Goal: Browse casually

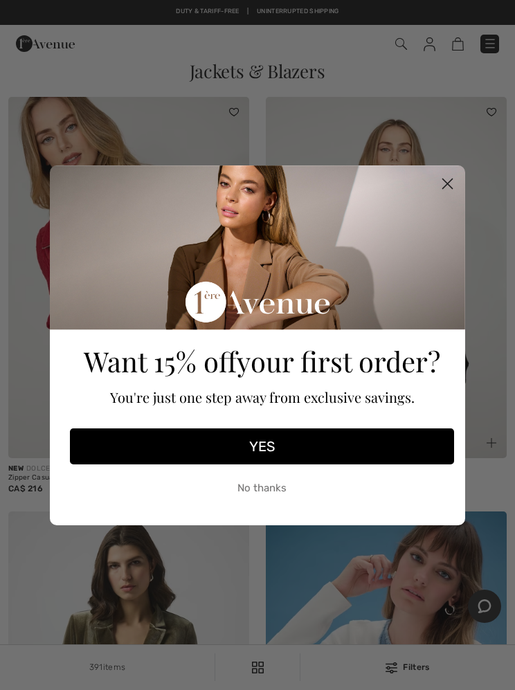
click at [451, 184] on circle "Close dialog" at bounding box center [447, 183] width 23 height 23
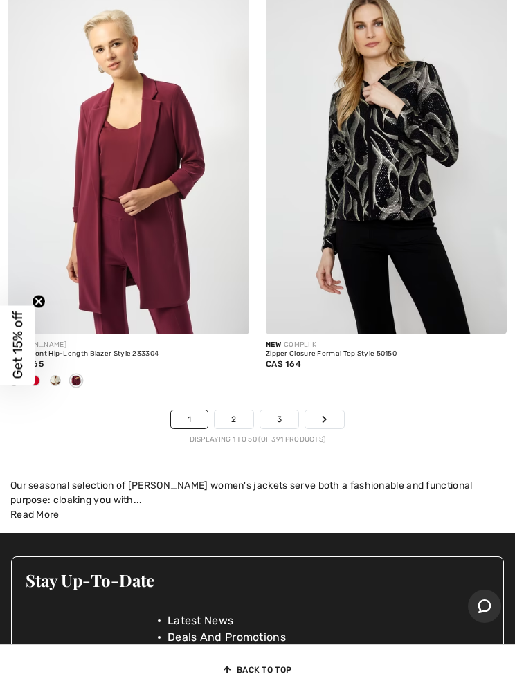
scroll to position [10886, 0]
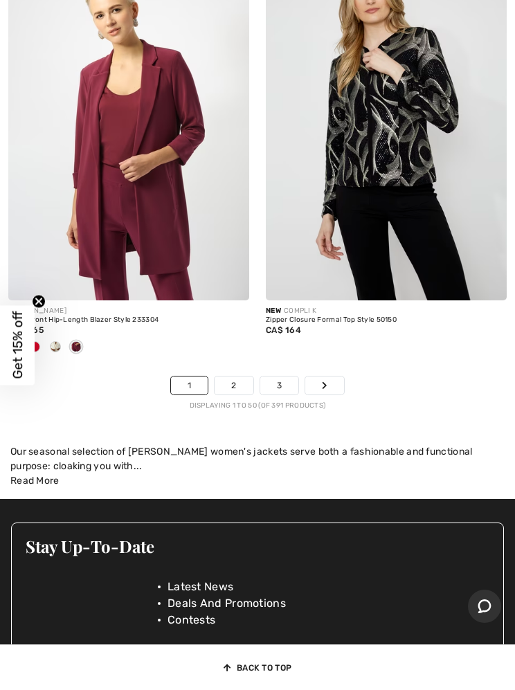
click at [243, 376] on link "2" at bounding box center [233, 385] width 38 height 18
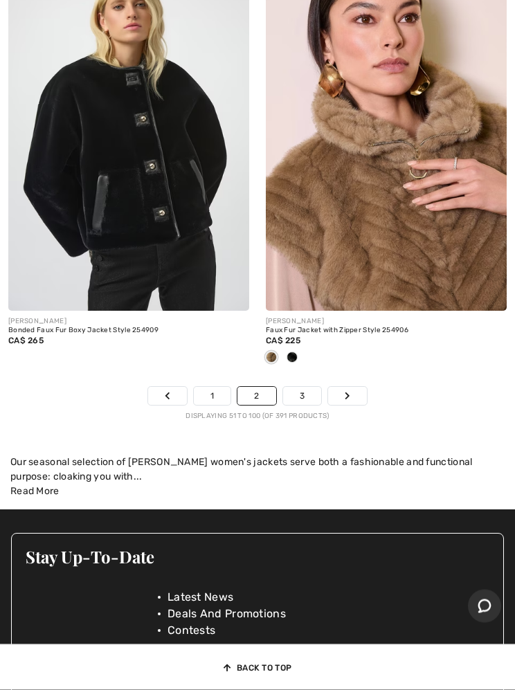
scroll to position [10807, 0]
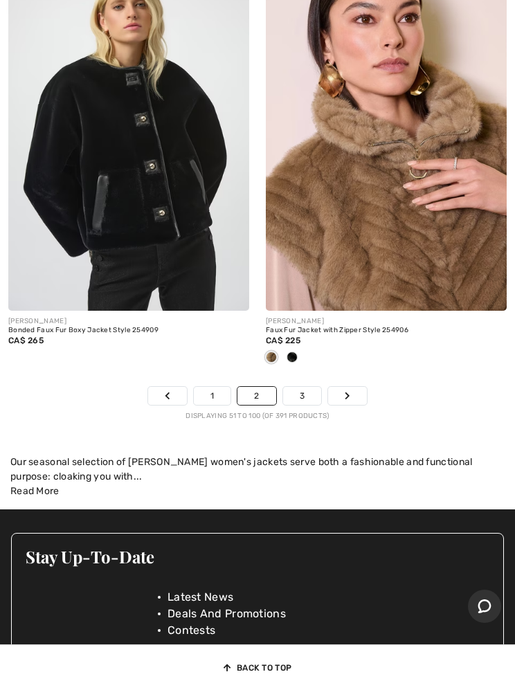
click at [306, 387] on link "3" at bounding box center [302, 396] width 38 height 18
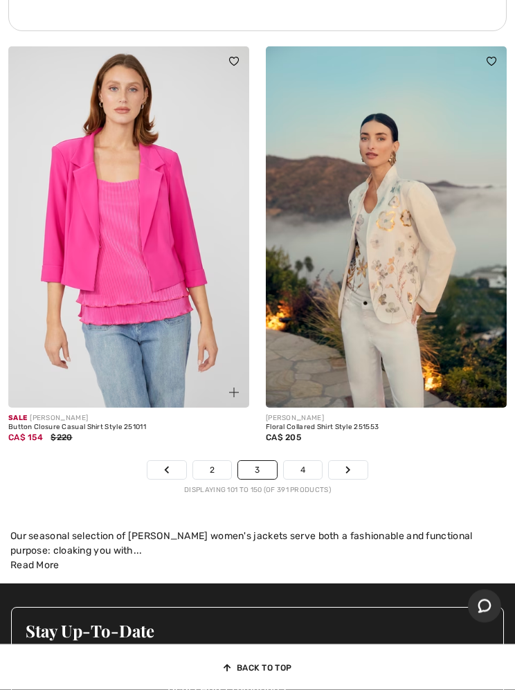
scroll to position [10756, 0]
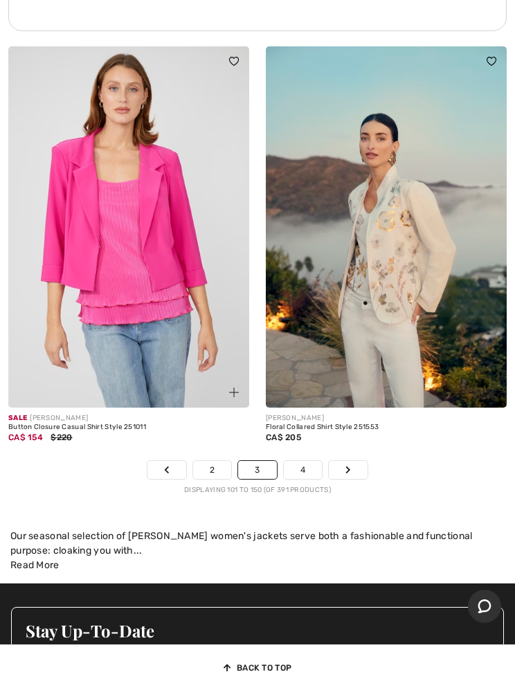
click at [300, 461] on link "4" at bounding box center [303, 470] width 38 height 18
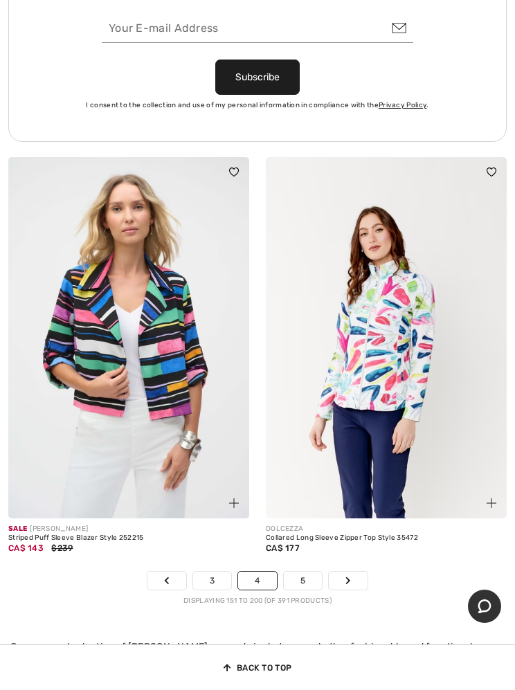
scroll to position [10705, 0]
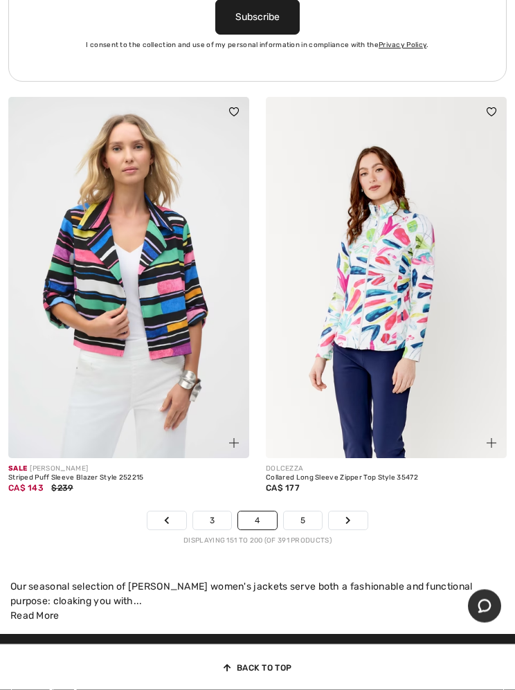
click at [308, 513] on link "5" at bounding box center [303, 521] width 38 height 18
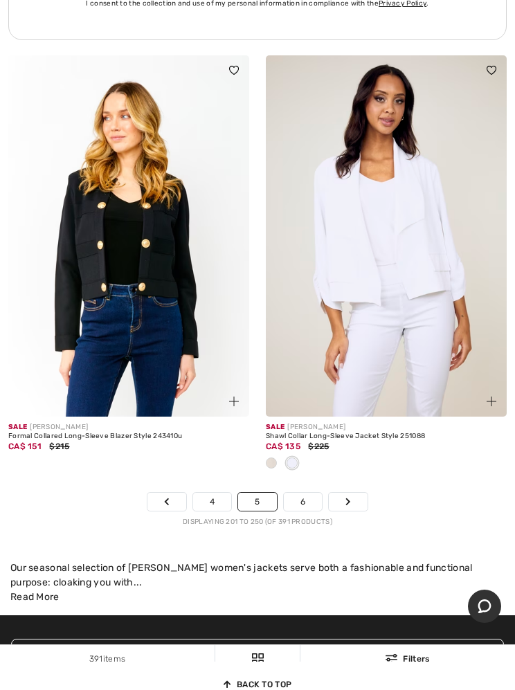
scroll to position [10903, 0]
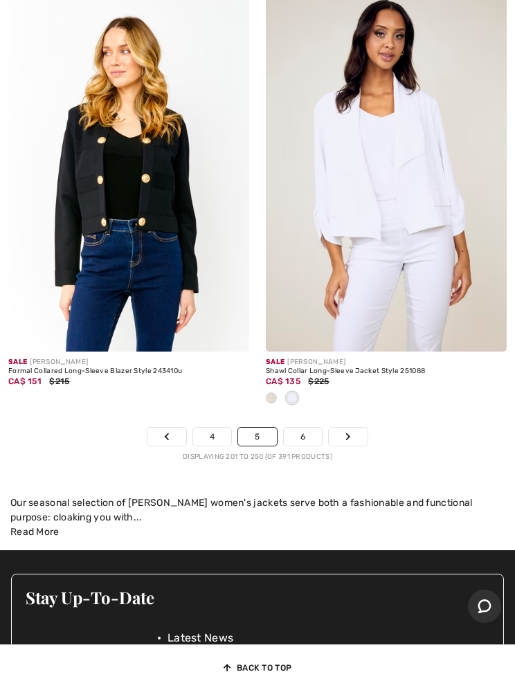
click at [306, 427] on link "6" at bounding box center [303, 436] width 38 height 18
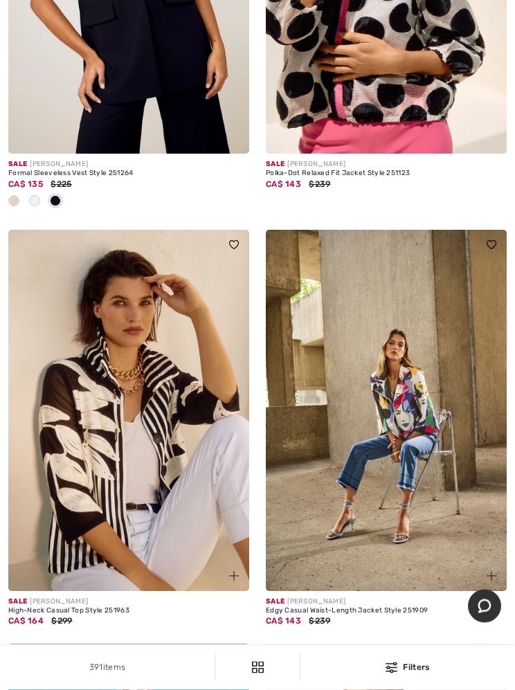
scroll to position [322, 0]
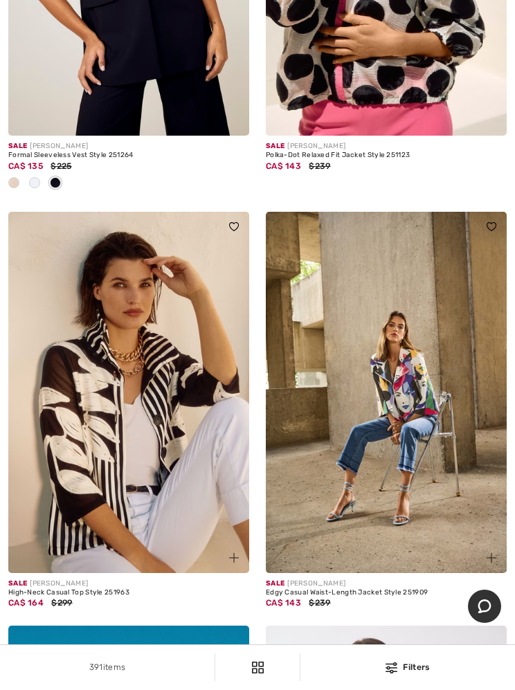
click at [122, 434] on img at bounding box center [128, 392] width 241 height 361
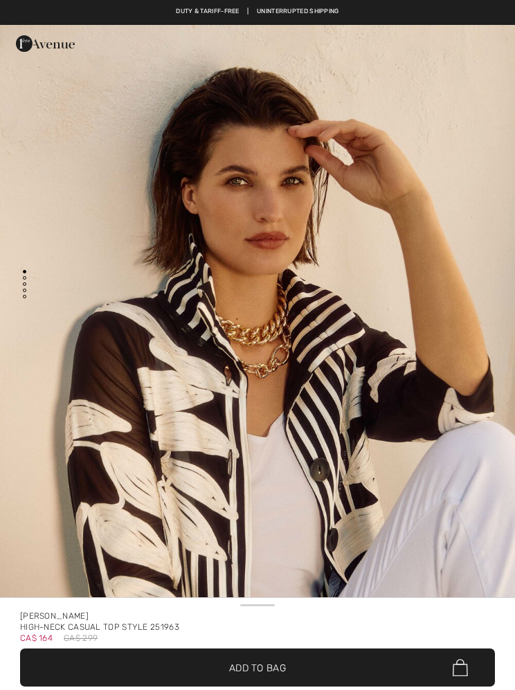
checkbox input "true"
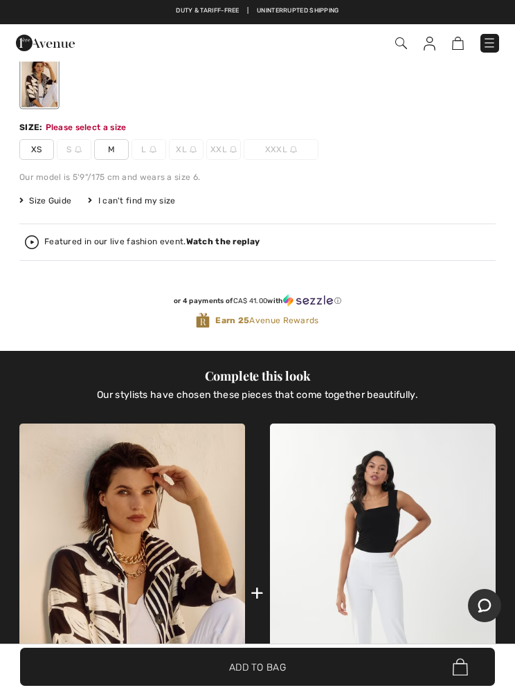
scroll to position [777, 0]
